Goal: Task Accomplishment & Management: Manage account settings

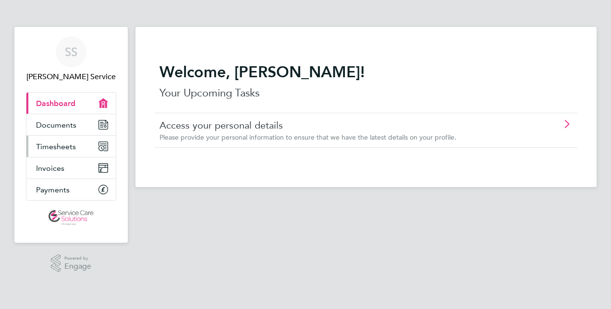
click at [55, 148] on span "Timesheets" at bounding box center [56, 146] width 40 height 9
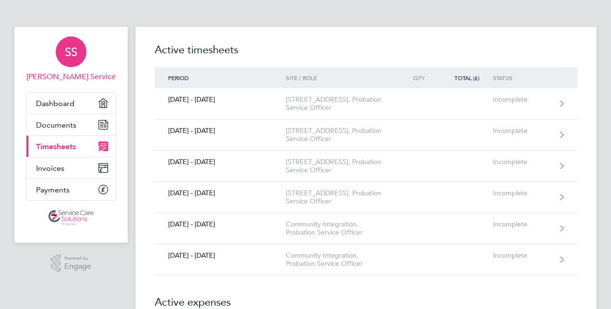
click at [68, 70] on link "SS [PERSON_NAME] Service" at bounding box center [71, 59] width 90 height 46
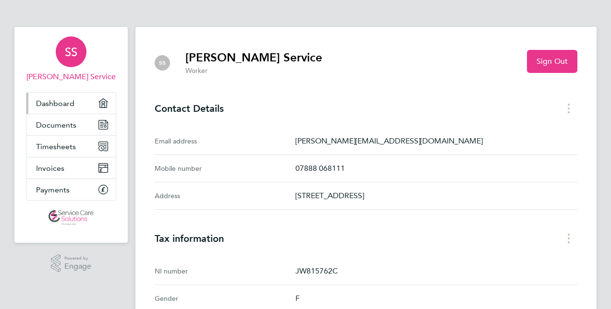
click at [68, 107] on span "Dashboard" at bounding box center [55, 103] width 38 height 9
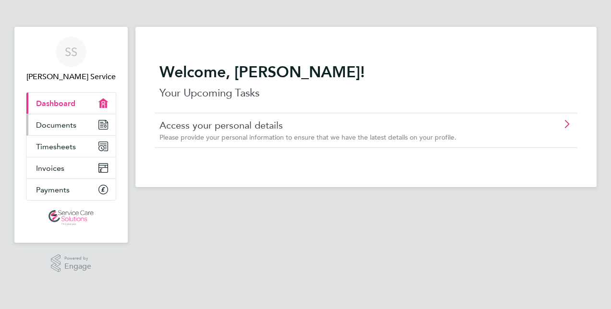
click at [64, 125] on span "Documents" at bounding box center [56, 125] width 40 height 9
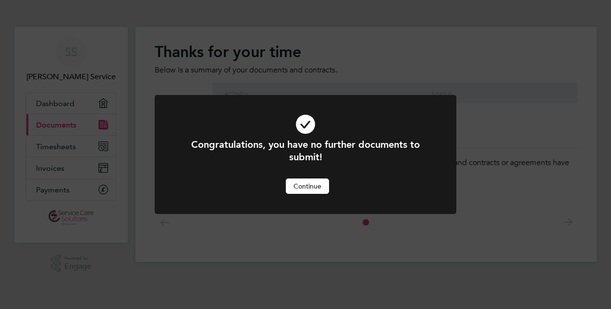
click at [305, 185] on button "Continue" at bounding box center [307, 186] width 43 height 15
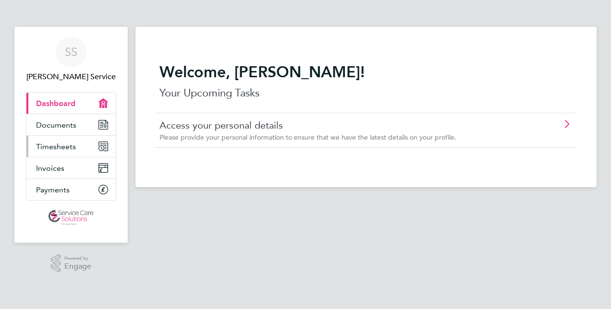
click at [66, 149] on span "Timesheets" at bounding box center [56, 146] width 40 height 9
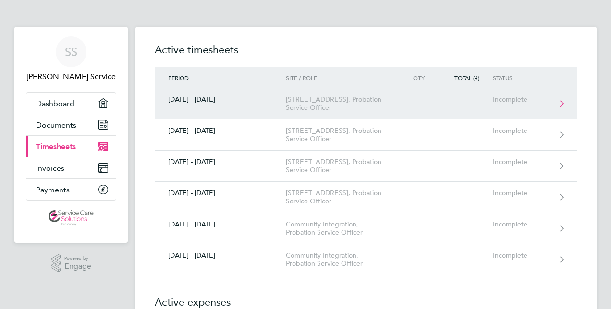
click at [197, 107] on link "[DATE] - [DATE] [STREET_ADDRESS], Probation Service Officer Incomplete" at bounding box center [366, 103] width 423 height 31
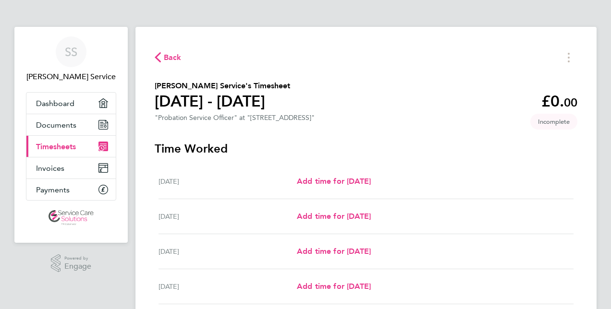
click at [167, 53] on span "Back" at bounding box center [173, 58] width 18 height 12
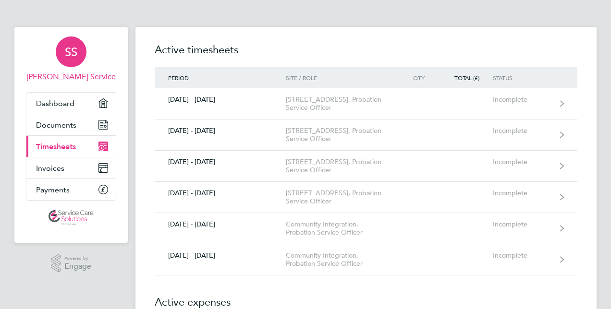
click at [68, 63] on div "SS" at bounding box center [71, 51] width 31 height 31
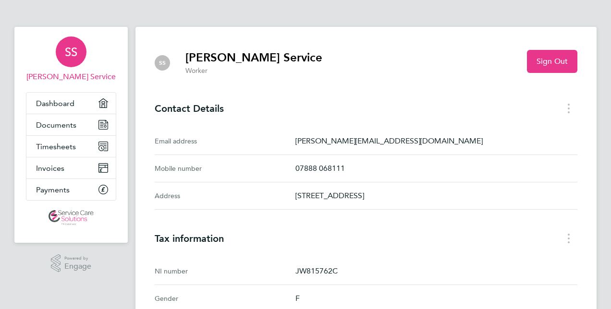
click at [73, 57] on span "SS" at bounding box center [71, 52] width 12 height 12
click at [49, 106] on span "Dashboard" at bounding box center [55, 103] width 38 height 9
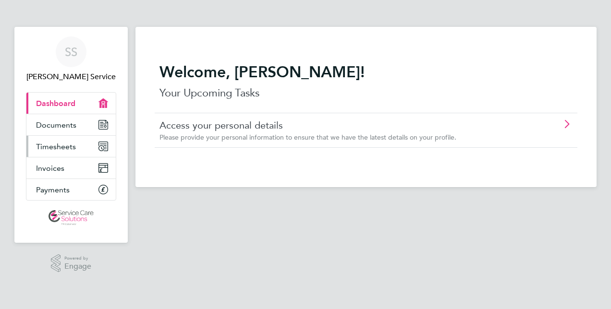
click at [62, 151] on link "Timesheets" at bounding box center [70, 146] width 89 height 21
click at [66, 71] on span "[PERSON_NAME] Service" at bounding box center [71, 77] width 90 height 12
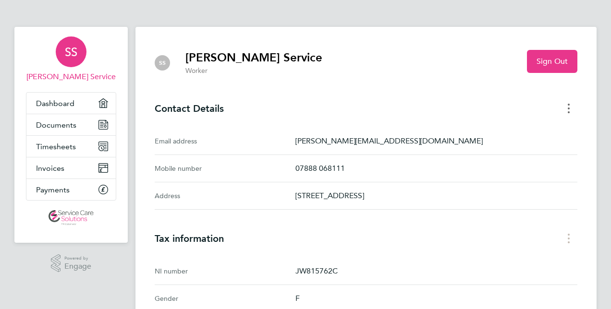
click at [571, 112] on button "Contact Details menu" at bounding box center [568, 108] width 17 height 15
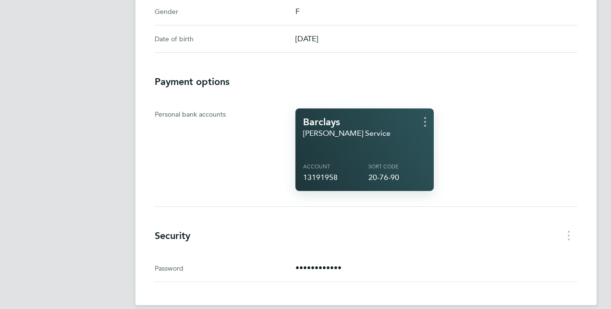
scroll to position [288, 0]
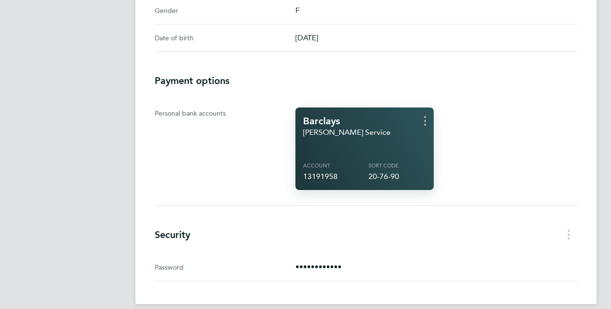
click at [323, 268] on p "••••••••••••" at bounding box center [436, 268] width 282 height 12
click at [568, 230] on circle "Security menu" at bounding box center [569, 231] width 2 height 2
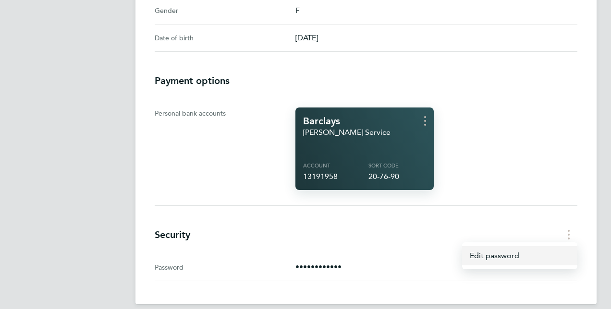
click at [504, 255] on link "Edit password" at bounding box center [519, 255] width 115 height 19
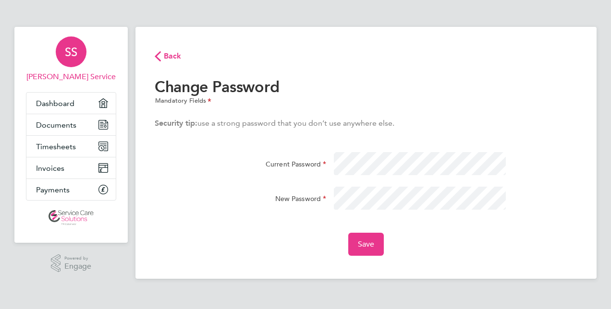
click at [449, 182] on div "Current Password" at bounding box center [366, 169] width 430 height 35
click at [533, 188] on div "New Password" at bounding box center [366, 204] width 430 height 35
click at [371, 256] on div "Back Change Password Mandatory Fields Security tip: use a strong password that …" at bounding box center [365, 153] width 461 height 252
click at [370, 254] on button "Save" at bounding box center [366, 244] width 36 height 23
click at [365, 238] on button "Save" at bounding box center [366, 244] width 36 height 23
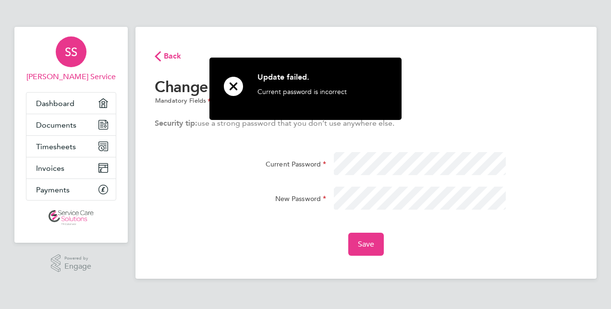
click at [446, 95] on h2 "Change Password Mandatory Fields" at bounding box center [366, 91] width 423 height 29
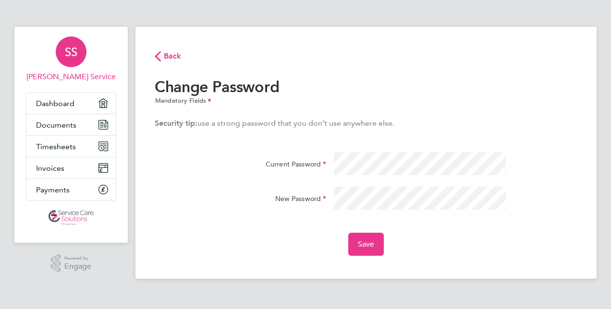
click at [73, 76] on span "[PERSON_NAME] Service" at bounding box center [71, 77] width 90 height 12
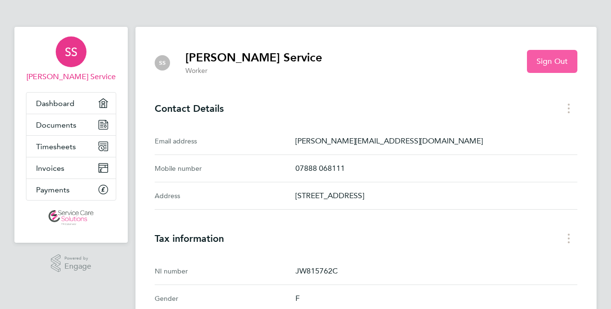
click at [542, 65] on span "Sign Out" at bounding box center [551, 62] width 31 height 10
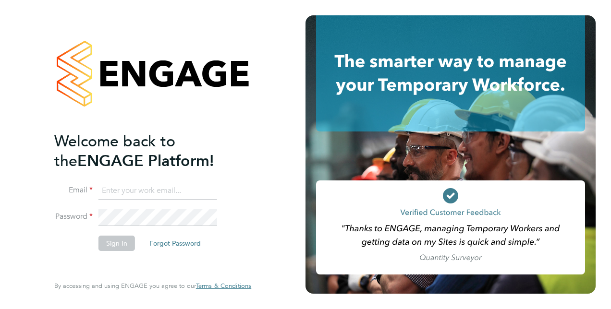
click at [126, 191] on input at bounding box center [157, 190] width 119 height 17
click at [246, 183] on div "Welcome back to the ENGAGE Platform! Email sharlene.ser Password Sign In Forgot…" at bounding box center [152, 152] width 197 height 275
click at [149, 188] on input "sharlene.ser" at bounding box center [157, 190] width 119 height 17
click at [239, 187] on li "Email sharlene.ser" at bounding box center [147, 195] width 187 height 27
click at [179, 194] on input "sharlene.ser" at bounding box center [157, 190] width 119 height 17
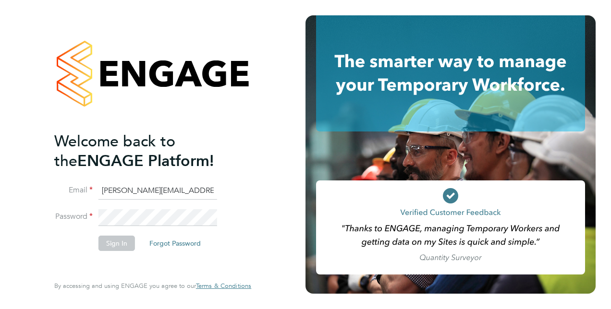
type input "[PERSON_NAME][EMAIL_ADDRESS][DOMAIN_NAME]"
click at [251, 169] on div "Welcome back to the ENGAGE Platform! Email sharlene.service3@justice.gov.uk Pas…" at bounding box center [152, 152] width 197 height 275
click at [187, 242] on button "Forgot Password" at bounding box center [175, 243] width 67 height 15
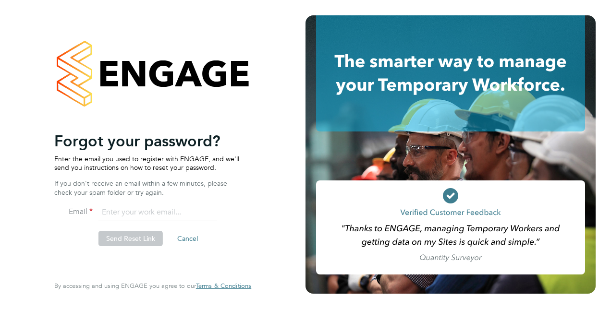
click at [146, 216] on input "email" at bounding box center [157, 212] width 119 height 17
type input "[PERSON_NAME][EMAIL_ADDRESS][DOMAIN_NAME]"
click at [245, 198] on div "Welcome back to the ENGAGE Platform! Email sharlene.service3@justice.gov.uk Pas…" at bounding box center [152, 152] width 197 height 275
click at [132, 239] on button "Send Reset Link" at bounding box center [130, 238] width 64 height 15
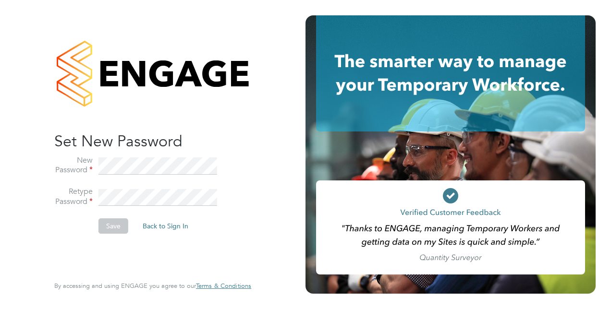
click at [254, 141] on div "Sorry! The link you followed has expired. I want to reset my password Back to S…" at bounding box center [152, 154] width 235 height 309
drag, startPoint x: 257, startPoint y: 209, endPoint x: 243, endPoint y: 223, distance: 20.0
click at [256, 209] on div "Sorry! The link you followed has expired. I want to reset my password Back to S…" at bounding box center [152, 154] width 235 height 309
click at [113, 221] on button "Save" at bounding box center [113, 225] width 30 height 15
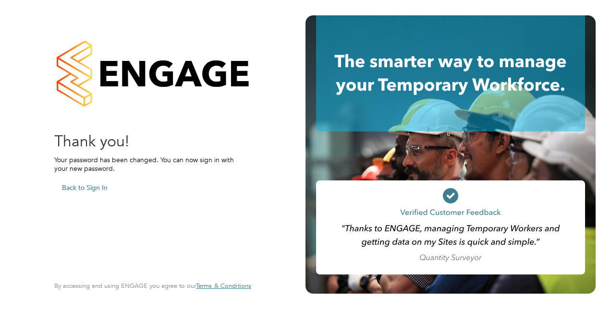
click at [89, 186] on button "Back to Sign In" at bounding box center [84, 187] width 61 height 15
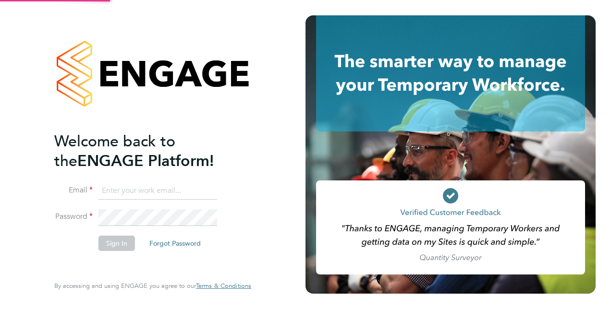
type input "[PERSON_NAME][EMAIL_ADDRESS][DOMAIN_NAME]"
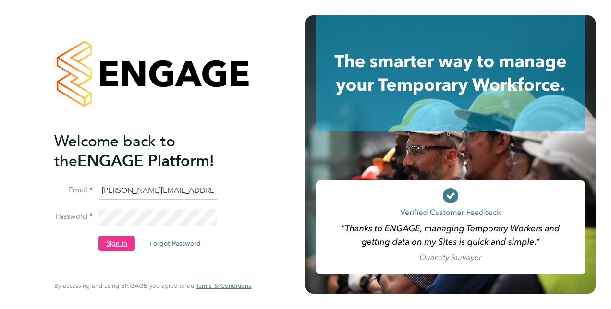
click at [121, 243] on button "Sign In" at bounding box center [116, 243] width 36 height 15
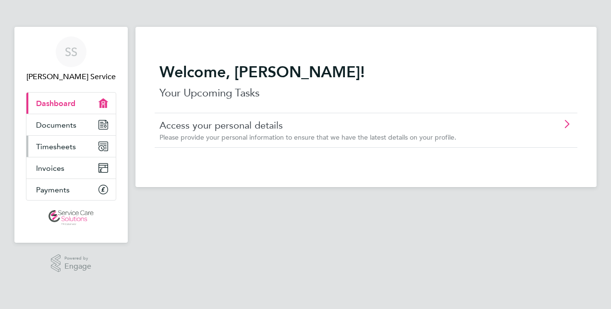
click at [73, 148] on span "Timesheets" at bounding box center [56, 146] width 40 height 9
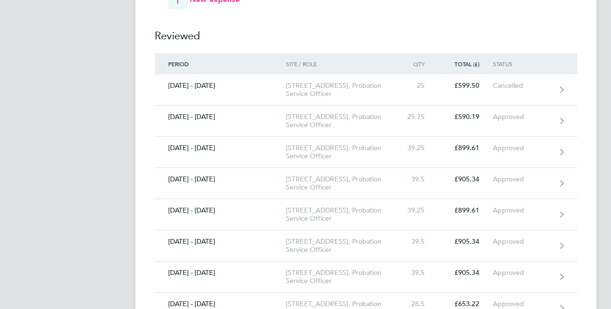
scroll to position [116, 0]
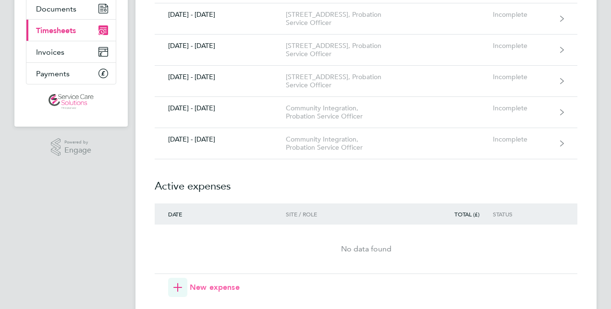
click at [218, 285] on span "New expense" at bounding box center [215, 288] width 50 height 12
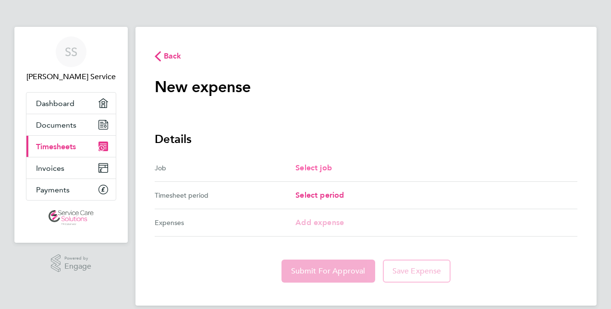
click at [310, 168] on span "Select job" at bounding box center [313, 167] width 36 height 9
select select "null"
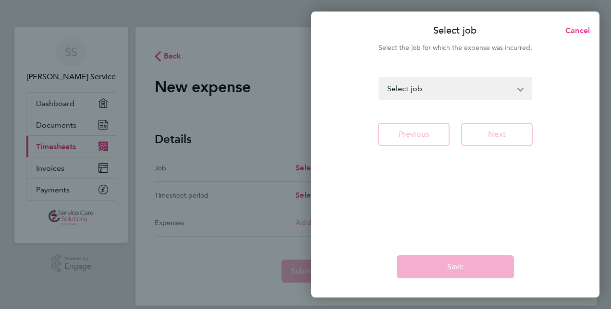
click at [443, 88] on select "Luton Clemitson House Office - Probation Service Officer 90 Lansdowne Road - Pr…" at bounding box center [449, 88] width 140 height 21
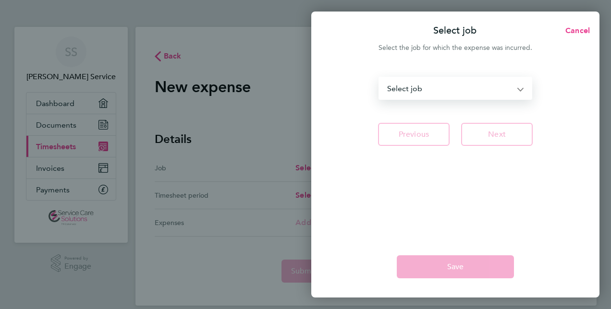
click at [353, 76] on div "Luton Clemitson House Office - Probation Service Officer 90 Lansdowne Road - Pr…" at bounding box center [455, 150] width 288 height 171
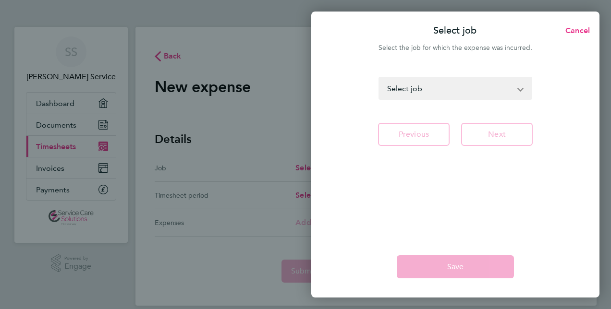
click at [190, 58] on div "Select job Cancel Select the job for which the expense was incurred. Luton Clem…" at bounding box center [305, 154] width 611 height 309
click at [591, 36] on button "Cancel" at bounding box center [574, 30] width 49 height 19
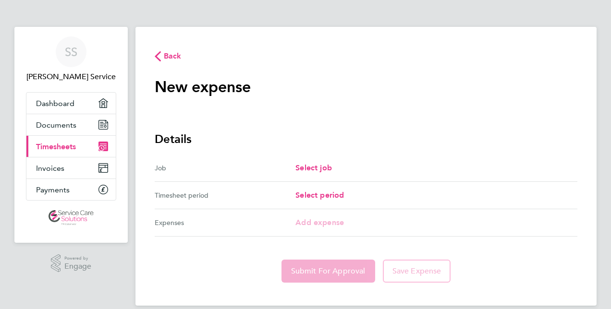
click at [175, 59] on span "Back" at bounding box center [173, 56] width 18 height 12
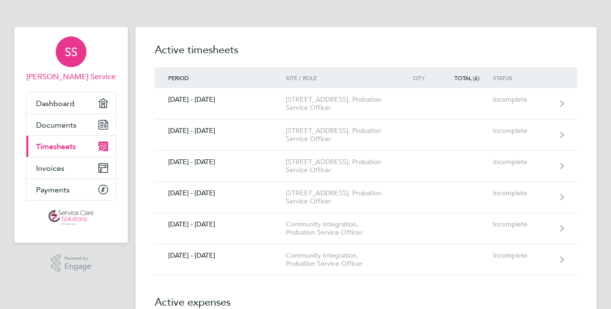
click at [88, 75] on span "[PERSON_NAME] Service" at bounding box center [71, 77] width 90 height 12
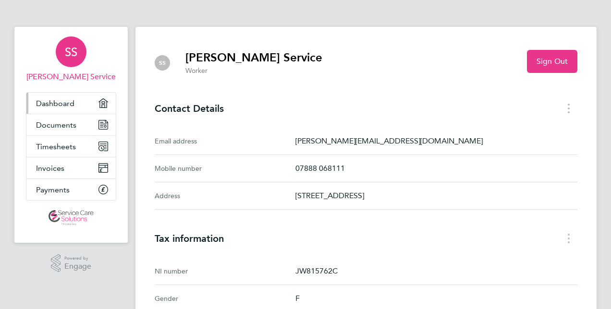
click at [52, 101] on span "Dashboard" at bounding box center [55, 103] width 38 height 9
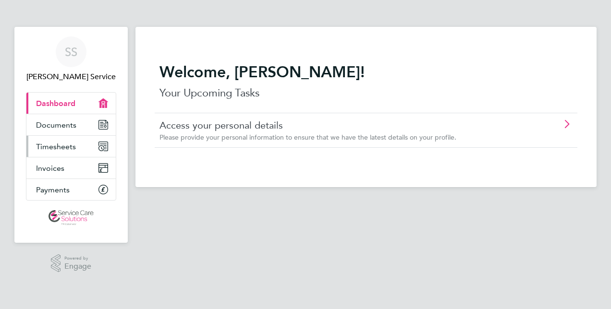
click at [64, 145] on span "Timesheets" at bounding box center [56, 146] width 40 height 9
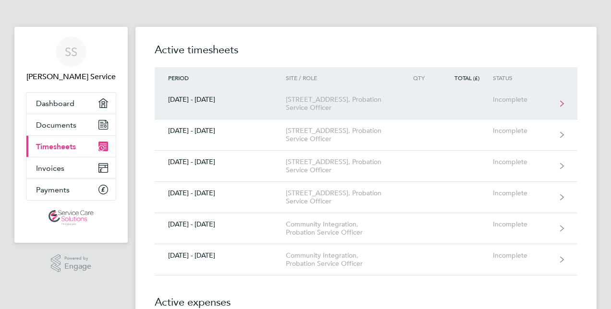
click at [565, 106] on link "24 Feb - 02 Mar 2025 90 Lansdowne Road, Probation Service Officer Incomplete" at bounding box center [366, 103] width 423 height 31
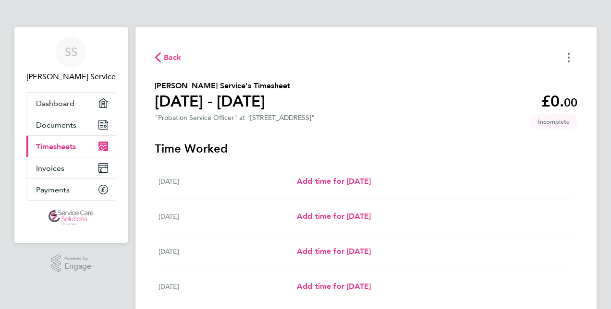
click at [570, 61] on button "Timesheets Menu" at bounding box center [568, 57] width 17 height 15
click at [572, 61] on button "Timesheets Menu" at bounding box center [568, 57] width 17 height 15
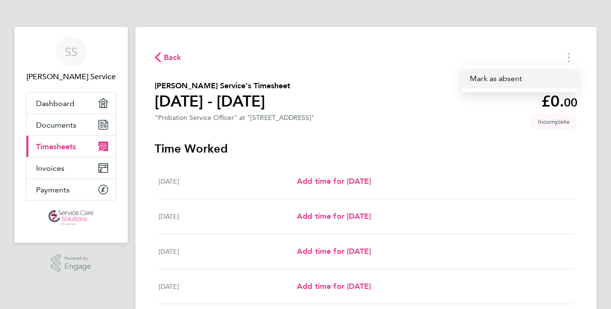
click at [544, 85] on button "Mark as absent" at bounding box center [519, 78] width 115 height 19
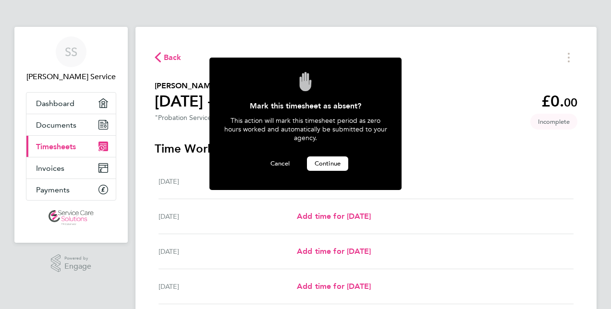
click at [323, 157] on button "Continue" at bounding box center [327, 164] width 41 height 14
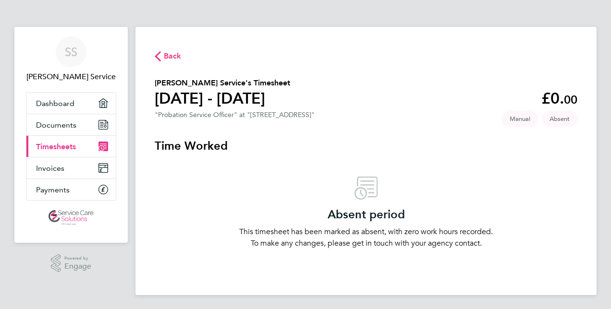
click at [170, 58] on span "Back" at bounding box center [173, 56] width 18 height 12
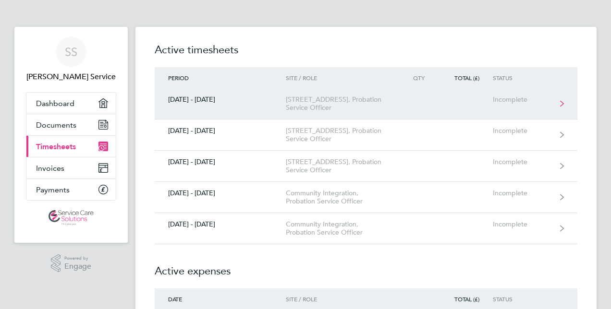
click at [567, 101] on link "03 - 09 Mar 2025 90 Lansdowne Road, Probation Service Officer Incomplete" at bounding box center [366, 103] width 423 height 31
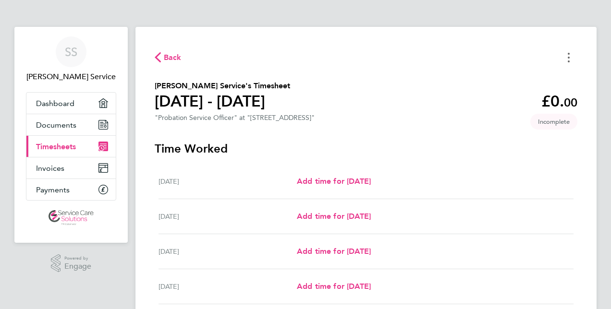
click at [566, 58] on button "Timesheets Menu" at bounding box center [568, 57] width 17 height 15
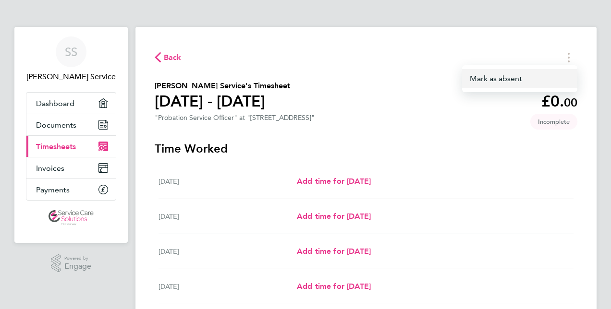
click at [544, 85] on button "Mark as absent" at bounding box center [519, 78] width 115 height 19
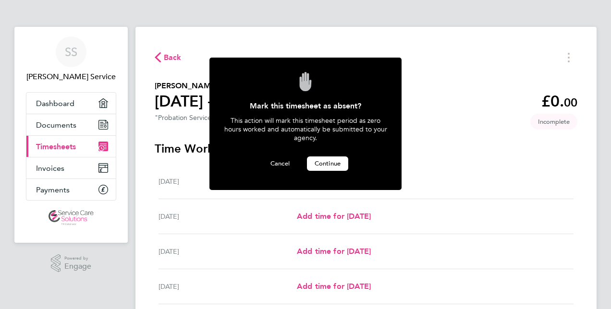
click at [327, 163] on span "Continue" at bounding box center [328, 163] width 26 height 8
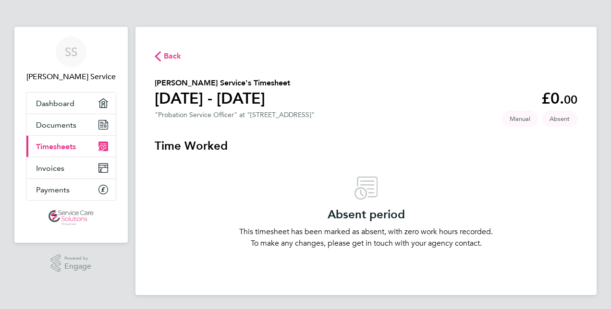
click at [172, 53] on span "Back" at bounding box center [173, 56] width 18 height 12
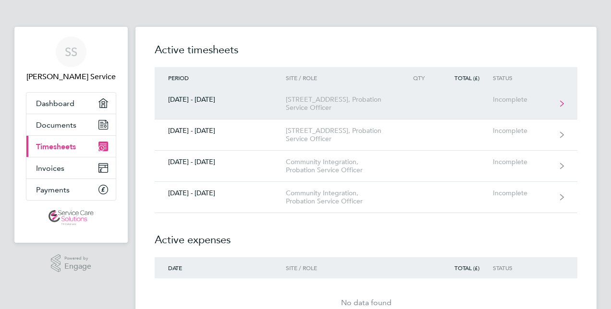
click at [561, 103] on icon at bounding box center [562, 103] width 4 height 7
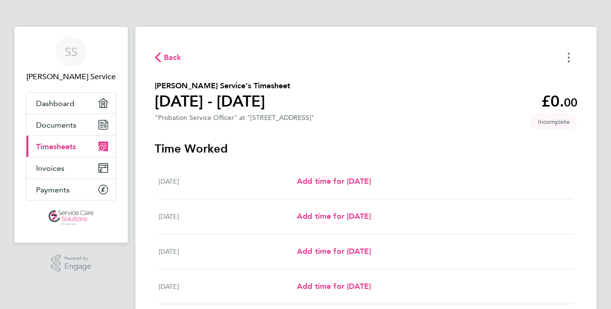
click at [571, 56] on button "Timesheets Menu" at bounding box center [568, 57] width 17 height 15
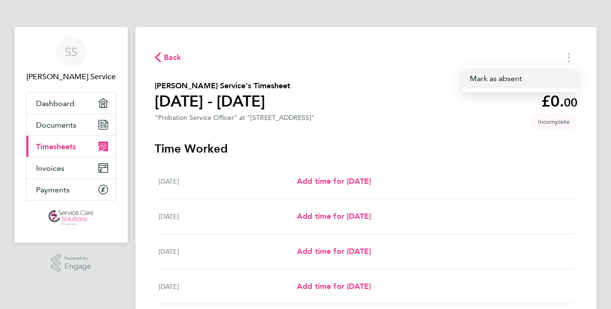
click at [509, 81] on button "Mark as absent" at bounding box center [519, 78] width 115 height 19
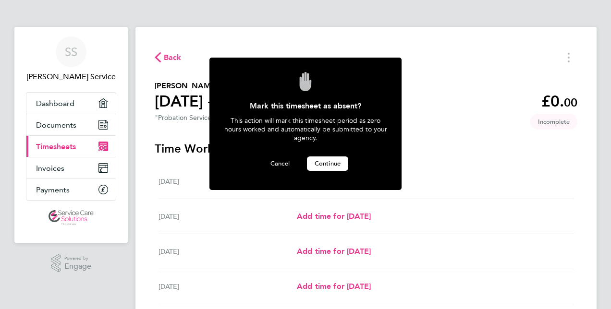
click at [324, 162] on span "Continue" at bounding box center [328, 163] width 26 height 8
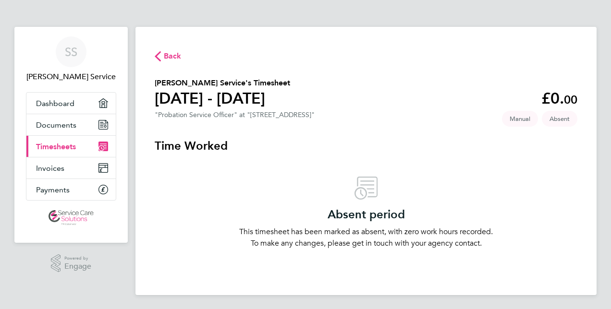
click at [170, 58] on span "Back" at bounding box center [173, 56] width 18 height 12
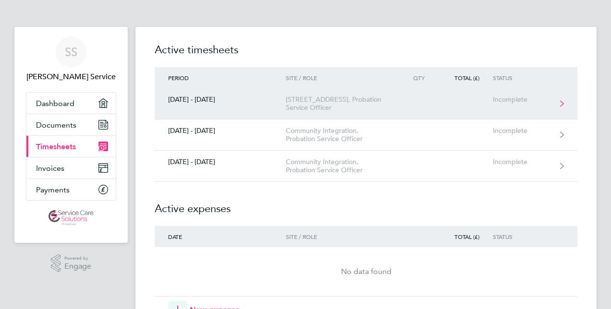
click at [561, 100] on link "17 - 23 Mar 2025 90 Lansdowne Road, Probation Service Officer Incomplete" at bounding box center [366, 103] width 423 height 31
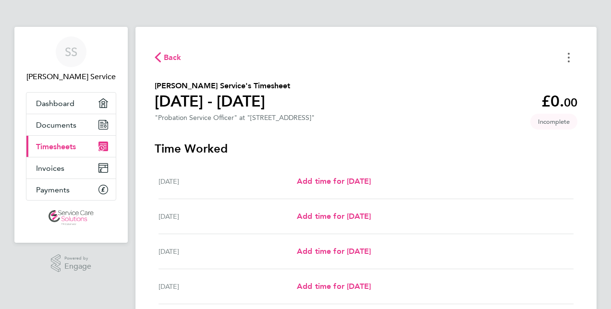
click at [567, 57] on button "Timesheets Menu" at bounding box center [568, 57] width 17 height 15
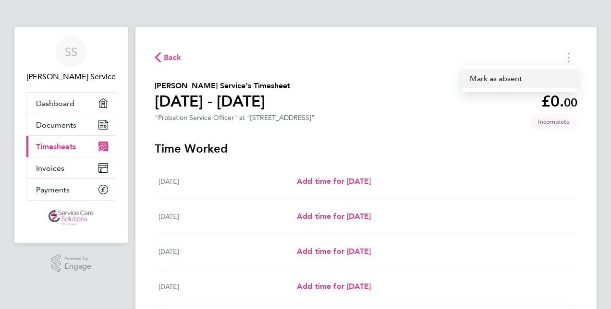
click at [527, 78] on button "Mark as absent" at bounding box center [519, 78] width 115 height 19
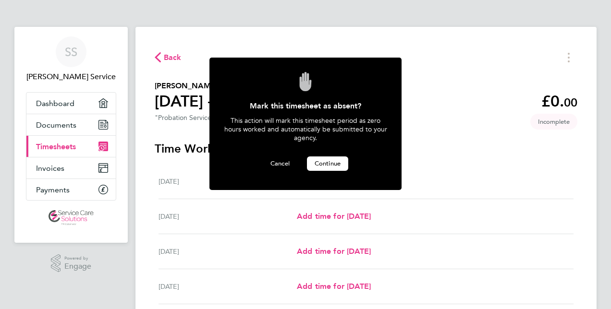
click at [326, 164] on span "Continue" at bounding box center [328, 163] width 26 height 8
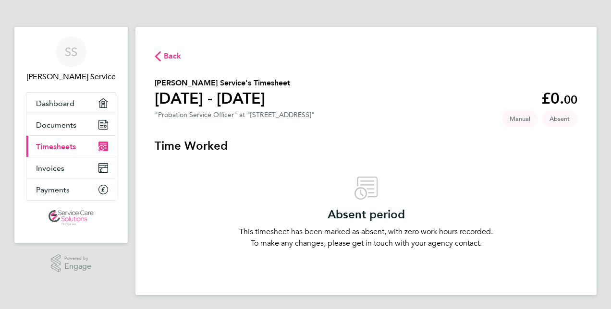
click at [162, 57] on span "Back" at bounding box center [168, 55] width 27 height 9
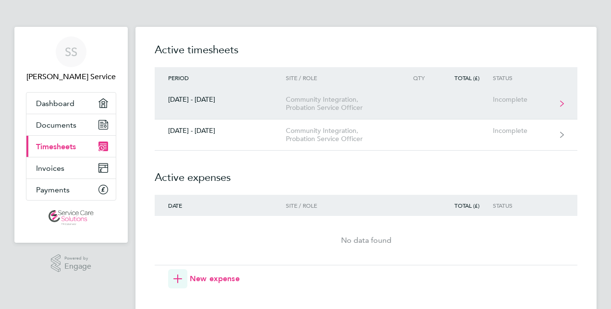
click at [558, 102] on link "25 - 31 Aug 2025 Community Integration, Probation Service Officer Incomplete" at bounding box center [366, 103] width 423 height 31
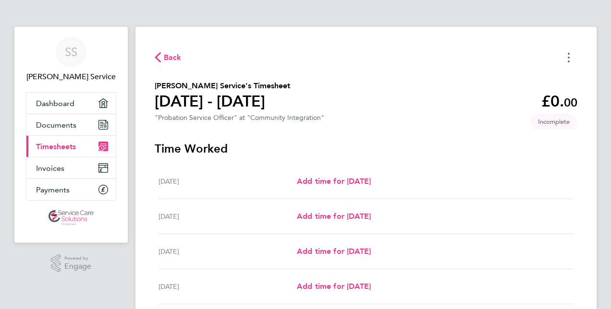
click at [564, 56] on button "Timesheets Menu" at bounding box center [568, 57] width 17 height 15
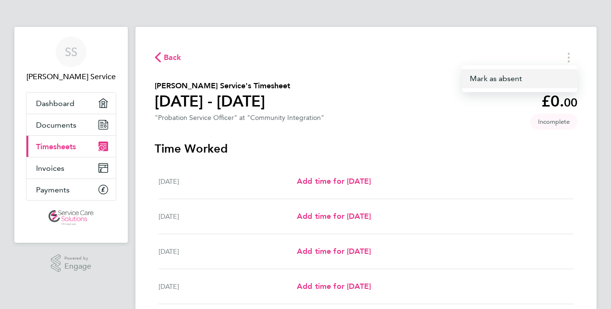
click at [529, 80] on button "Mark as absent" at bounding box center [519, 78] width 115 height 19
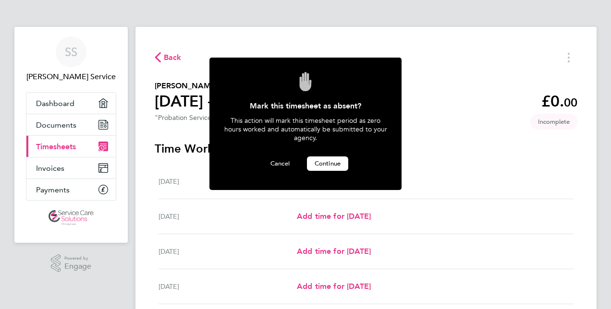
click at [331, 159] on span "Continue" at bounding box center [328, 163] width 26 height 8
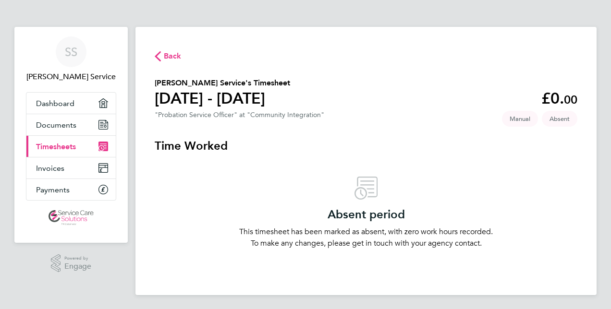
click at [515, 121] on span "Manual" at bounding box center [520, 119] width 36 height 16
click at [563, 121] on span "Absent" at bounding box center [560, 119] width 36 height 16
click at [165, 52] on span "Back" at bounding box center [173, 56] width 18 height 12
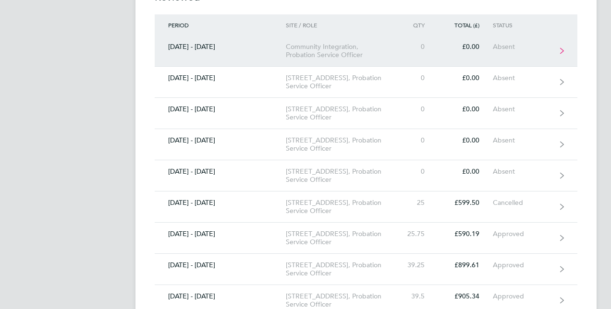
scroll to position [288, 0]
click at [515, 51] on link "25 - 31 Aug 2025 Community Integration, Probation Service Officer 0 £0.00 Absent" at bounding box center [366, 50] width 423 height 31
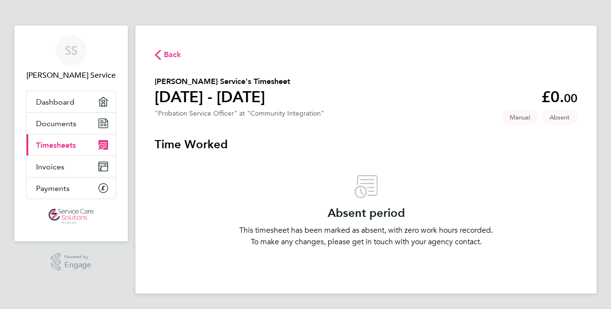
scroll to position [2, 0]
click at [154, 59] on div "Back Sharlene Service's Timesheet 25 - 31 Aug 2025 £0. 00 "Probation Service Of…" at bounding box center [365, 159] width 461 height 268
click at [162, 55] on span "Back" at bounding box center [168, 53] width 27 height 9
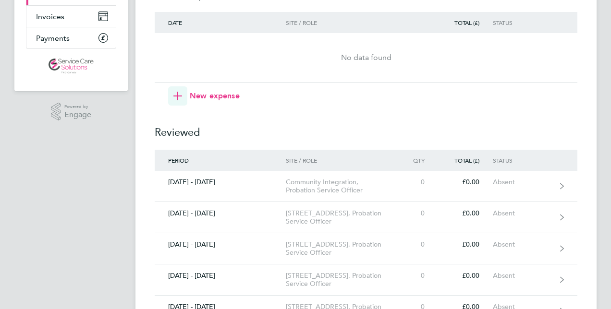
scroll to position [192, 0]
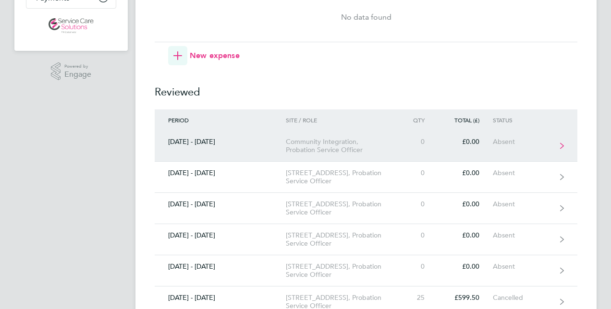
click at [559, 145] on link "25 - 31 Aug 2025 Community Integration, Probation Service Officer 0 £0.00 Absent" at bounding box center [366, 146] width 423 height 31
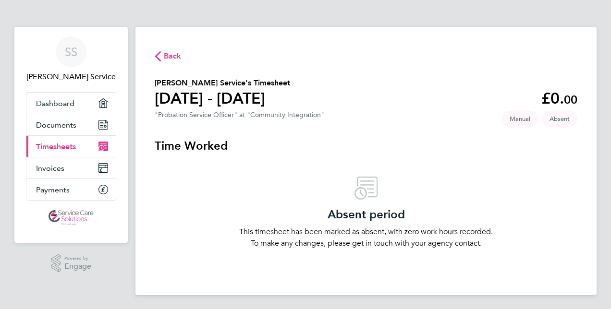
click at [171, 53] on span "Back" at bounding box center [173, 56] width 18 height 12
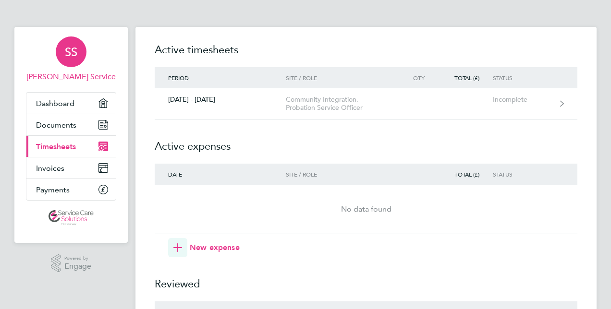
click at [60, 58] on div "SS" at bounding box center [71, 51] width 31 height 31
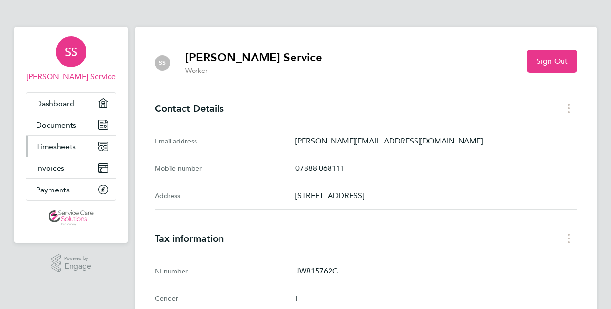
click at [58, 149] on span "Timesheets" at bounding box center [56, 146] width 40 height 9
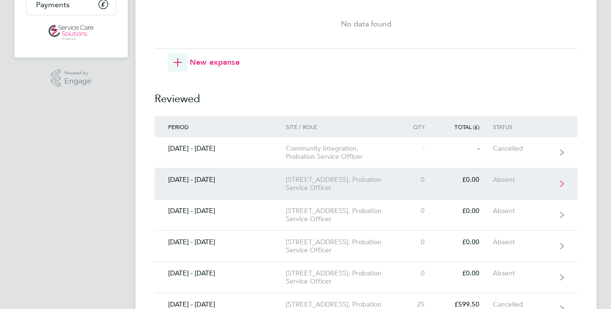
scroll to position [192, 0]
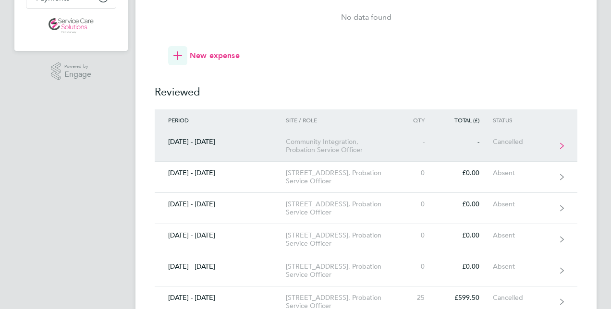
click at [318, 147] on div "Community Integration, Probation Service Officer" at bounding box center [341, 146] width 110 height 16
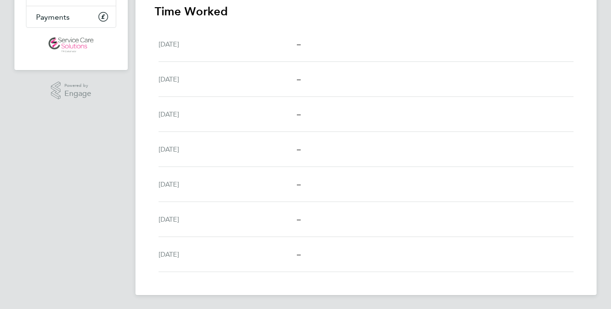
scroll to position [173, 0]
click at [297, 48] on span "–" at bounding box center [299, 43] width 4 height 9
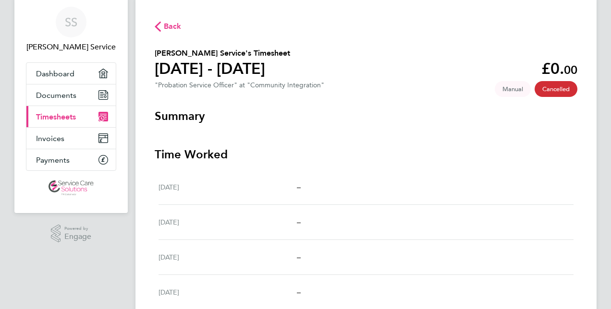
scroll to position [29, 0]
click at [509, 92] on span "Manual" at bounding box center [513, 90] width 36 height 16
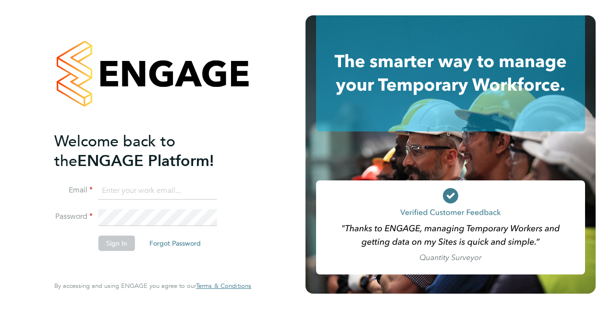
type input "[PERSON_NAME][EMAIL_ADDRESS][DOMAIN_NAME]"
click at [110, 245] on button "Sign In" at bounding box center [116, 243] width 36 height 15
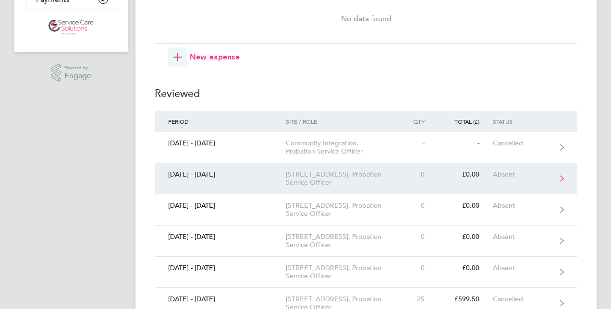
scroll to position [192, 0]
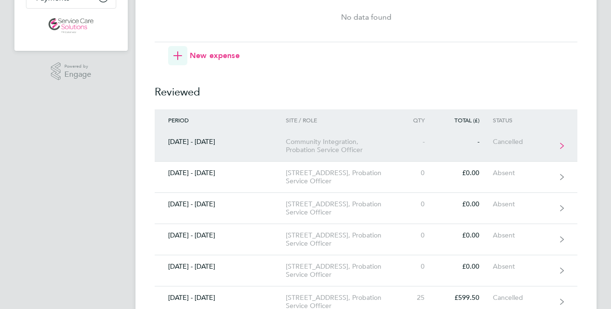
click at [564, 148] on link "[DATE] - [DATE] Community Integration, Probation Service Officer - - Cancelled" at bounding box center [366, 146] width 423 height 31
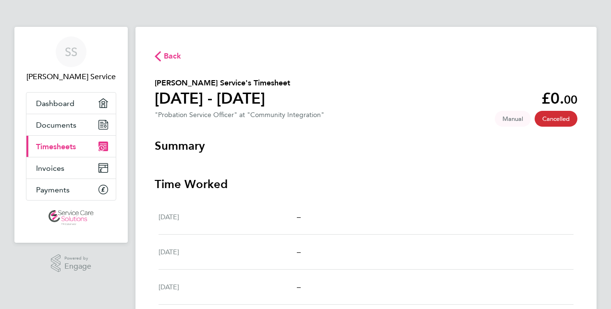
click at [177, 52] on span "Back" at bounding box center [173, 56] width 18 height 12
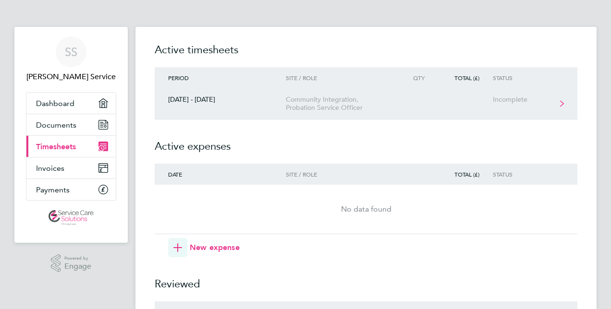
click at [311, 109] on div "Community Integration, Probation Service Officer" at bounding box center [341, 104] width 110 height 16
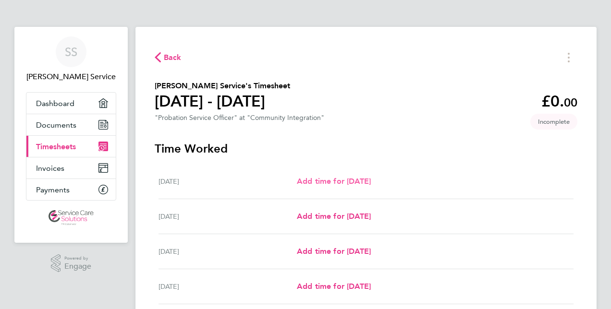
click at [342, 180] on span "Add time for [DATE]" at bounding box center [334, 181] width 74 height 9
select select "30"
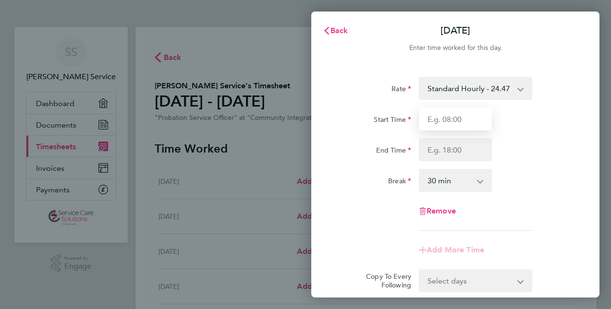
click at [465, 120] on input "Start Time" at bounding box center [455, 119] width 73 height 23
type input "08:15"
click at [550, 151] on div "End Time" at bounding box center [455, 149] width 242 height 23
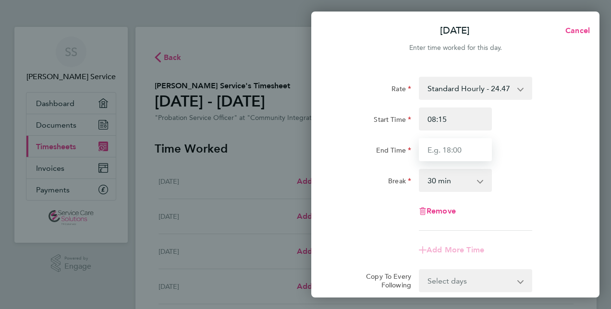
drag, startPoint x: 444, startPoint y: 152, endPoint x: 438, endPoint y: 155, distance: 6.2
click at [442, 153] on input "End Time" at bounding box center [455, 149] width 73 height 23
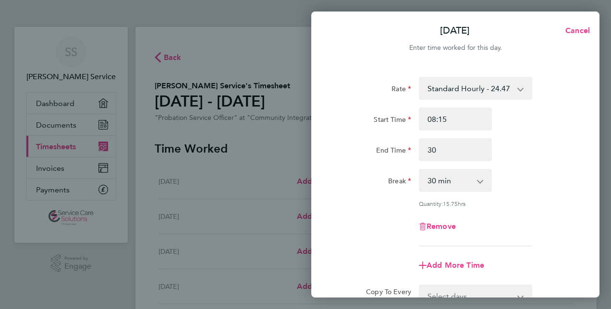
click at [530, 162] on div "Rate Standard Hourly - 24.47 Start Time 08:15 End Time 30 Break 0 min 15 min 30…" at bounding box center [455, 162] width 234 height 170
click at [450, 160] on input "30" at bounding box center [455, 149] width 73 height 23
type input "3"
type input "16:15"
drag, startPoint x: 585, startPoint y: 171, endPoint x: 577, endPoint y: 172, distance: 8.2
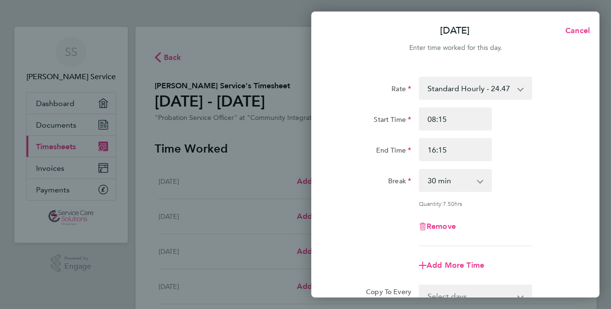
click at [583, 172] on div "Rate Standard Hourly - 24.47 Start Time 08:15 End Time 16:15 Break 0 min 15 min…" at bounding box center [455, 213] width 288 height 296
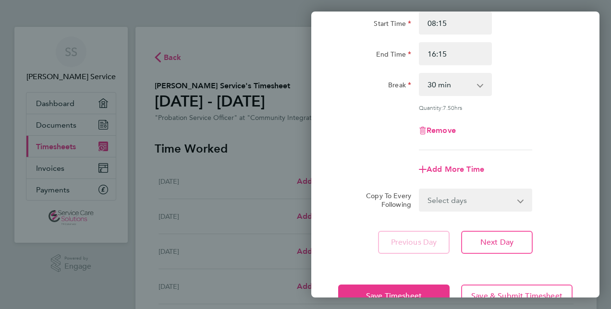
scroll to position [124, 0]
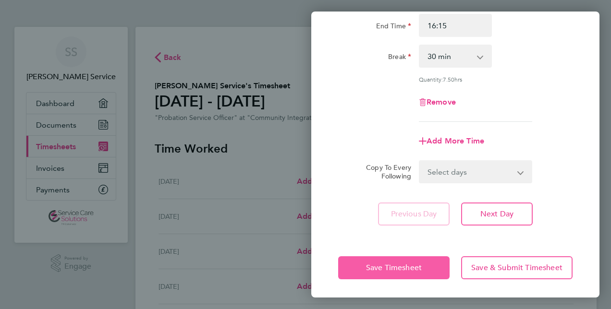
click at [383, 266] on span "Save Timesheet" at bounding box center [394, 268] width 56 height 10
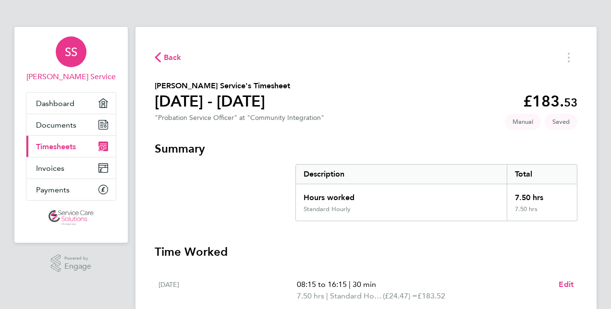
click at [73, 56] on span "SS" at bounding box center [71, 52] width 12 height 12
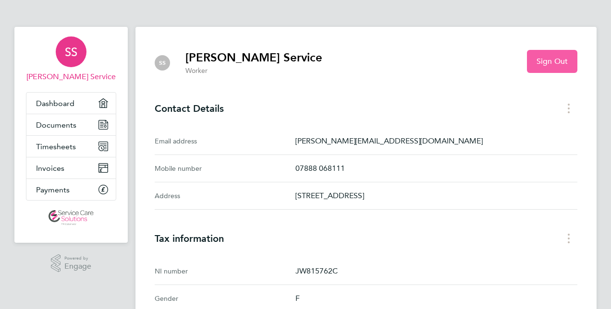
click at [553, 58] on span "Sign Out" at bounding box center [551, 62] width 31 height 10
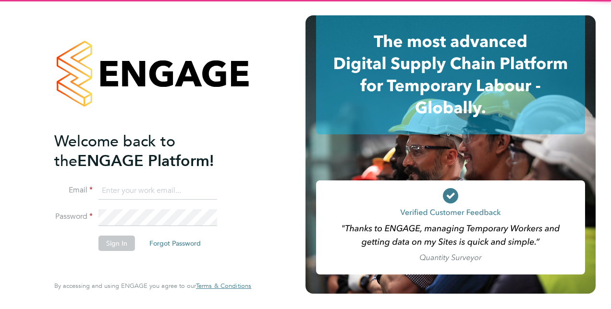
type input "[PERSON_NAME][EMAIL_ADDRESS][DOMAIN_NAME]"
